Goal: Task Accomplishment & Management: Manage account settings

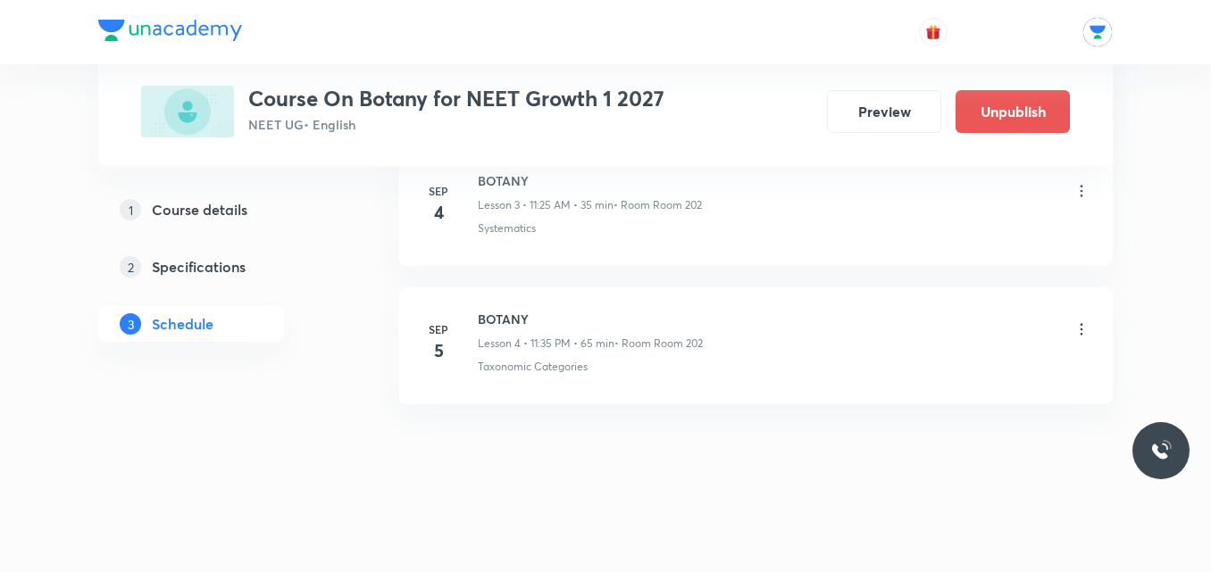
click at [1083, 335] on icon at bounding box center [1081, 330] width 18 height 18
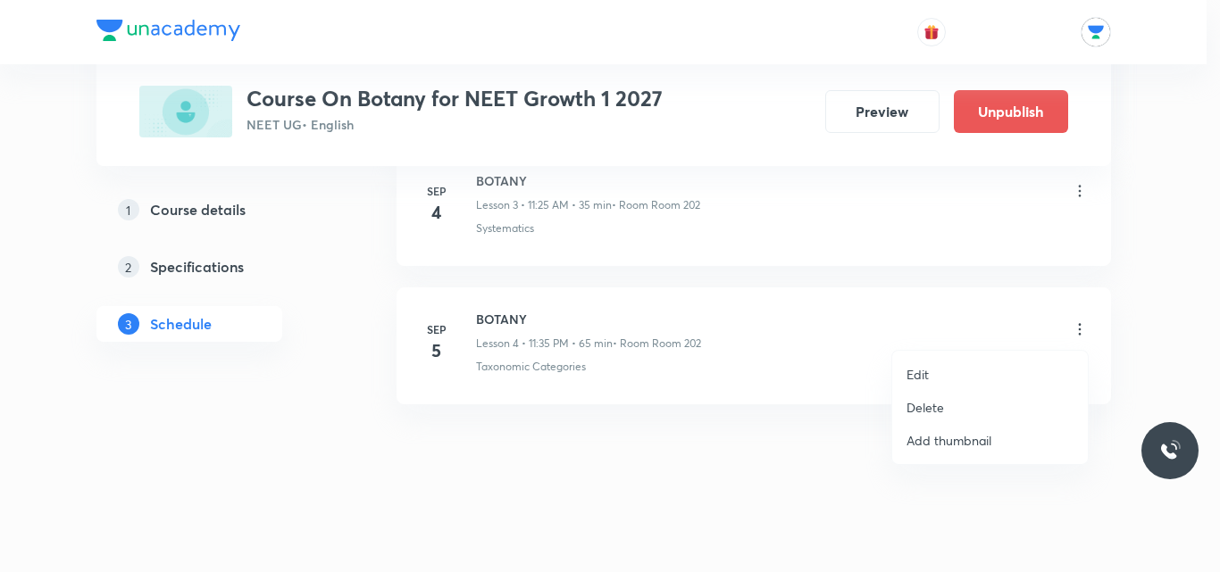
click at [967, 372] on li "Edit" at bounding box center [990, 374] width 196 height 33
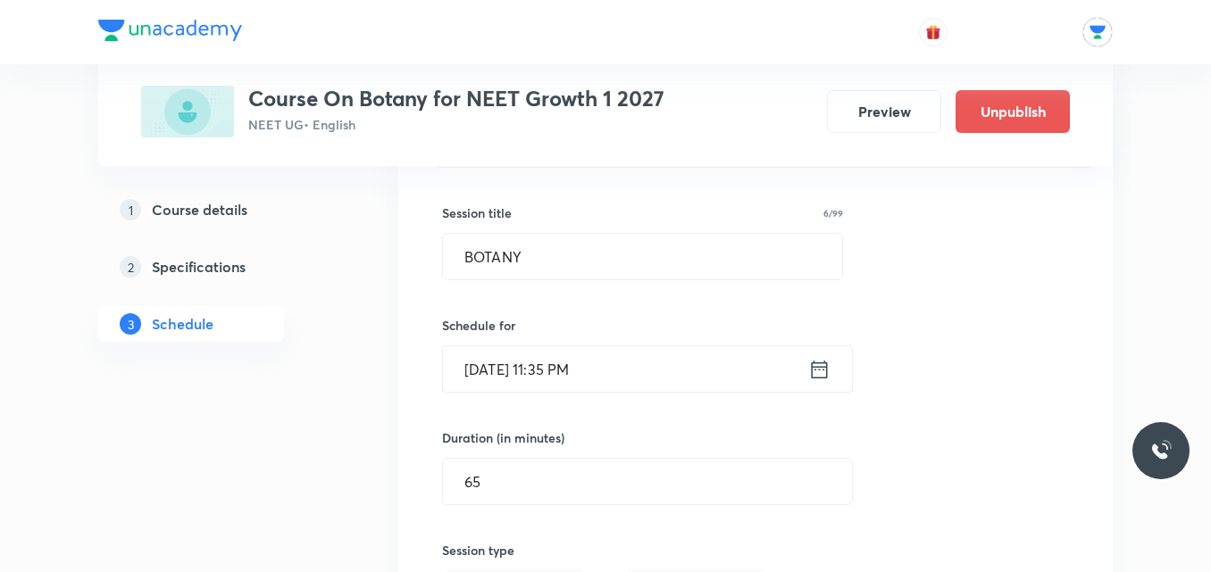
scroll to position [713, 0]
click at [822, 371] on icon at bounding box center [819, 372] width 22 height 25
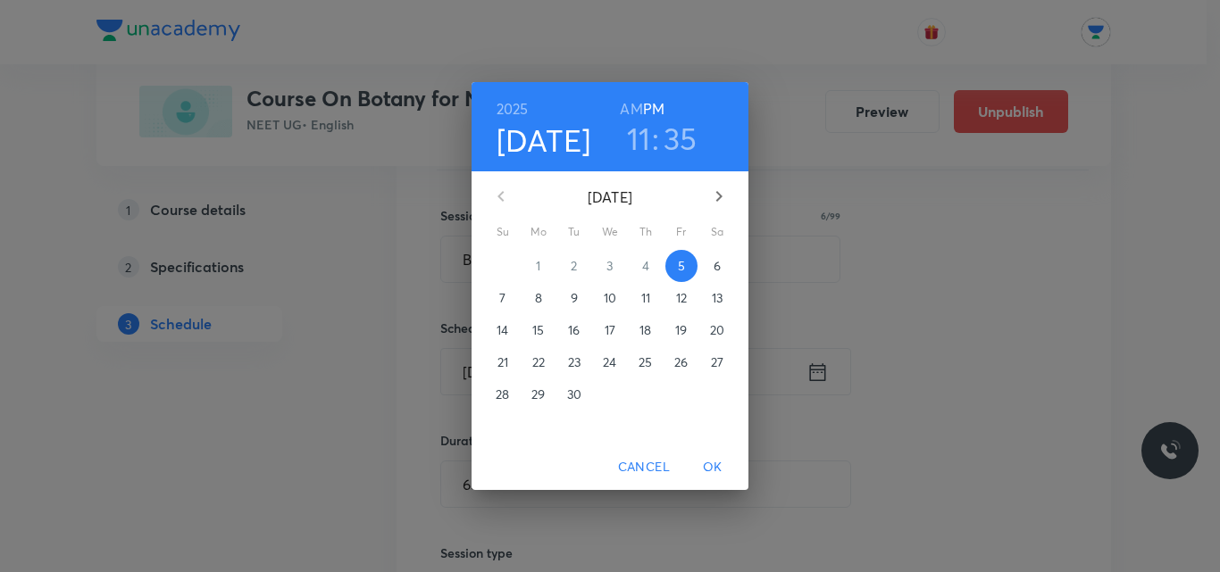
click at [635, 105] on h6 "AM" at bounding box center [631, 108] width 22 height 25
click at [706, 466] on span "OK" at bounding box center [712, 467] width 43 height 22
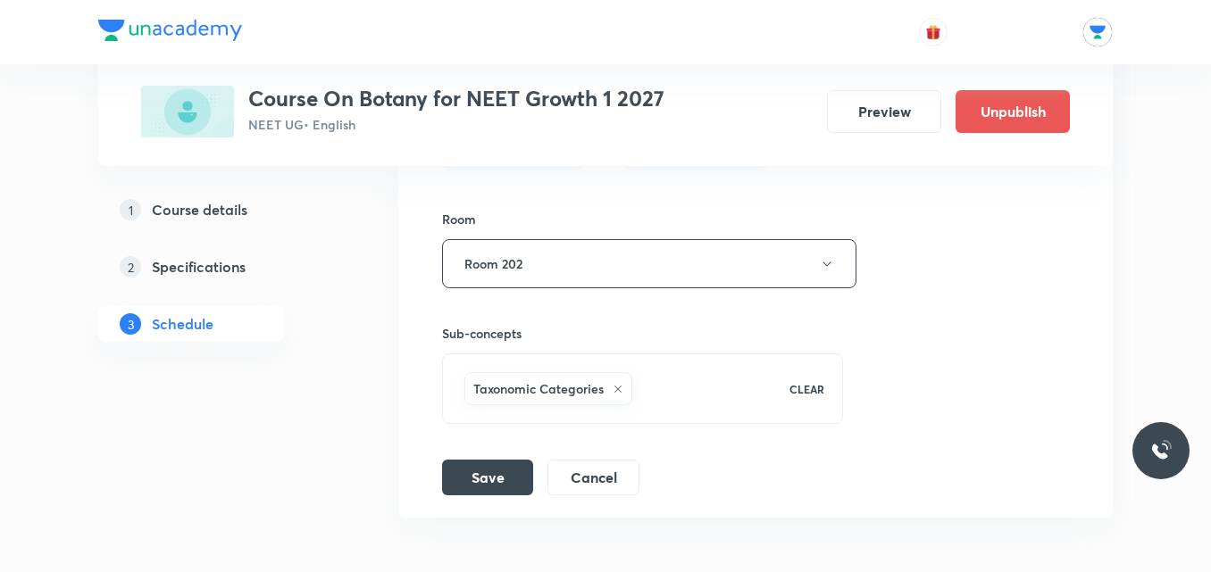
scroll to position [1196, 0]
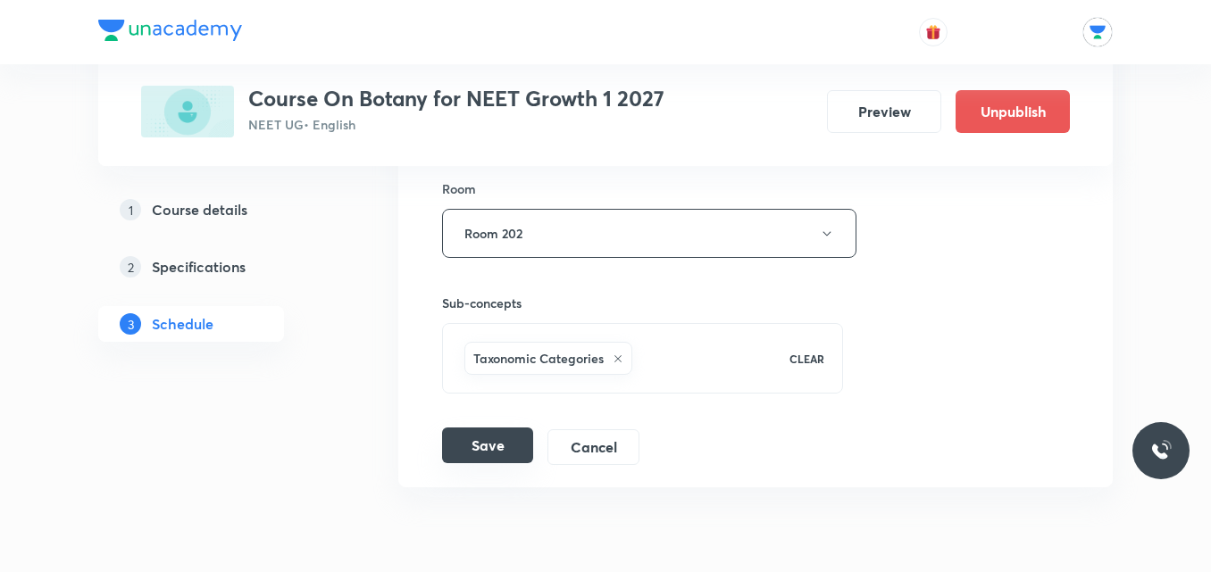
click at [475, 437] on button "Save" at bounding box center [487, 446] width 91 height 36
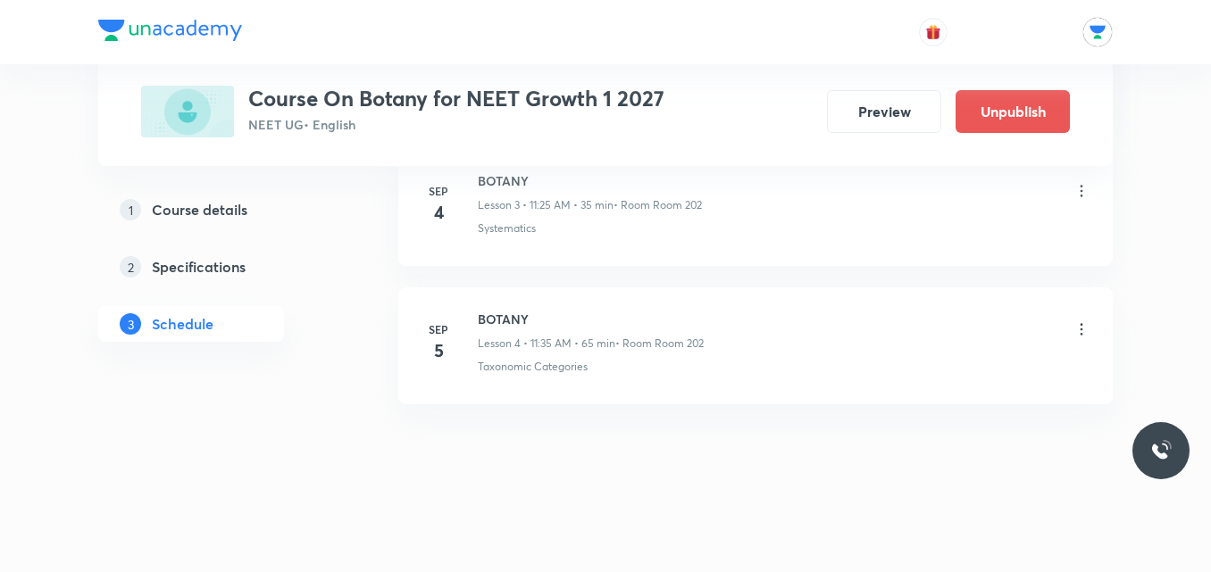
click at [581, 267] on ul "[DATE] BOTANY Lesson 1 • 11:05 AM • 55 min • Room Room 202 Diversity In The Liv…" at bounding box center [755, 138] width 714 height 532
click at [581, 267] on ul "Sep 2 BOTANY Lesson 1 • 11:05 AM • 55 min • Room Room 202 Diversity In The Livi…" at bounding box center [755, 138] width 714 height 532
drag, startPoint x: 0, startPoint y: 0, endPoint x: 581, endPoint y: 267, distance: 639.6
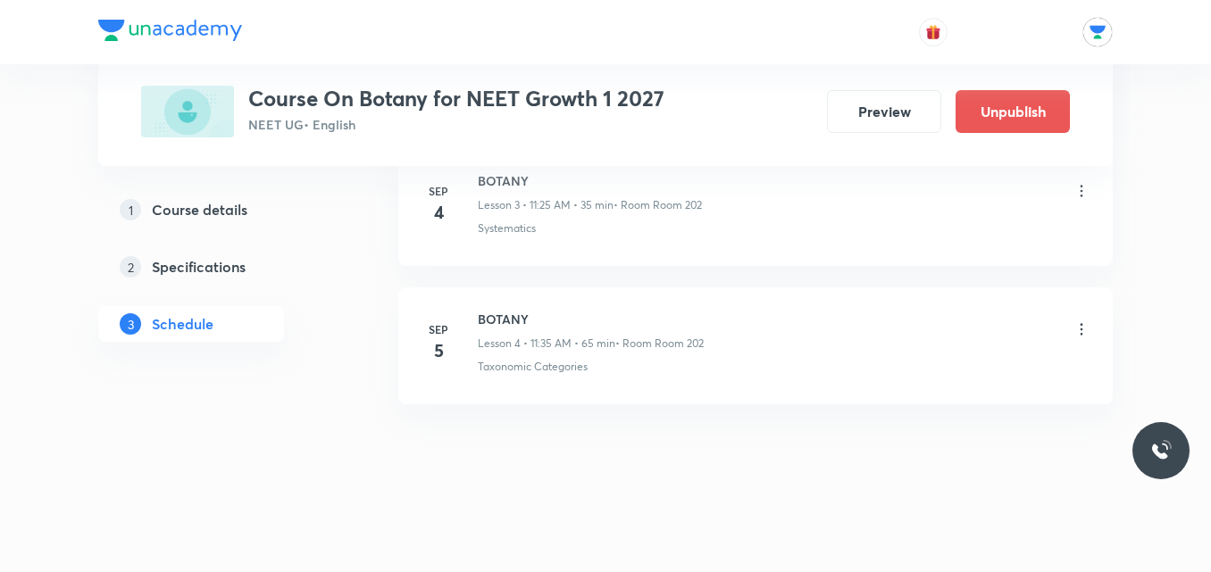
click at [581, 267] on ul "Sep 2 BOTANY Lesson 1 • 11:05 AM • 55 min • Room Room 202 Diversity In The Livi…" at bounding box center [755, 138] width 714 height 532
